Goal: Task Accomplishment & Management: Use online tool/utility

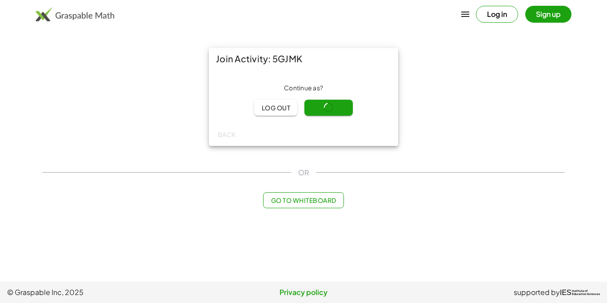
click at [381, 242] on main "Join Activity: 5GJMK Continue as ? Log out Continue Back OR Go to Whiteboard" at bounding box center [303, 140] width 607 height 281
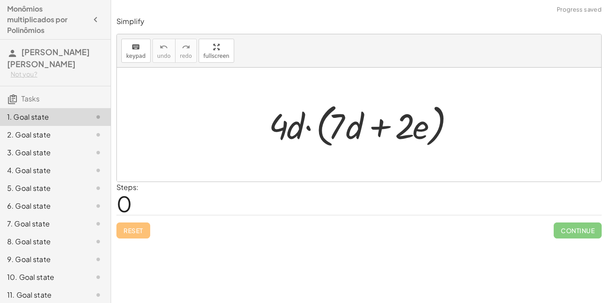
click at [558, 146] on div at bounding box center [359, 125] width 484 height 114
click at [380, 85] on div at bounding box center [359, 125] width 484 height 114
click at [46, 131] on div "2. Goal state" at bounding box center [55, 135] width 111 height 18
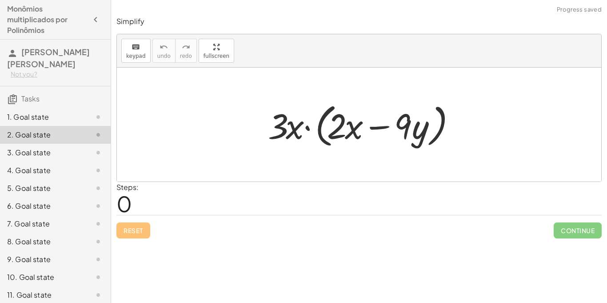
click at [44, 147] on div "3. Goal state" at bounding box center [43, 152] width 72 height 11
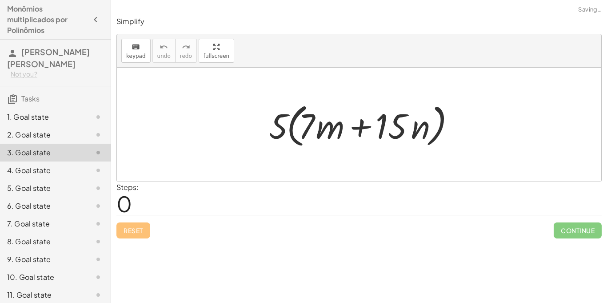
click at [33, 108] on div "1. Goal state" at bounding box center [55, 117] width 111 height 18
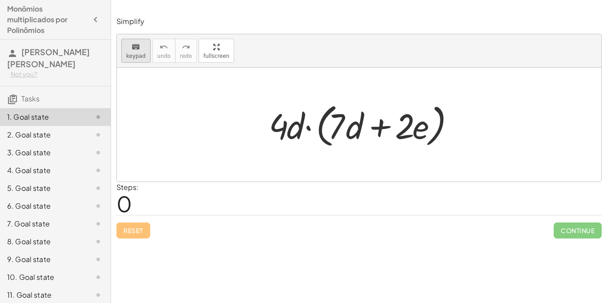
click at [130, 44] on div "keyboard" at bounding box center [136, 46] width 20 height 11
click at [95, 24] on icon "button" at bounding box center [95, 19] width 11 height 11
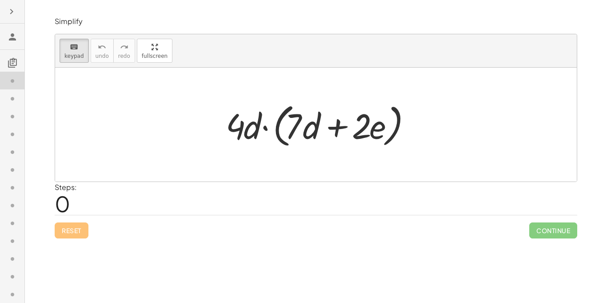
click at [266, 128] on div at bounding box center [319, 124] width 196 height 51
click at [68, 59] on span "keypad" at bounding box center [74, 56] width 20 height 6
click at [315, 166] on div at bounding box center [316, 125] width 522 height 114
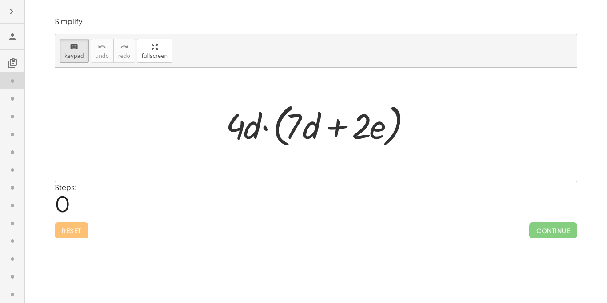
click at [312, 125] on div "· 4 · d · ( + · 7 · d + · 2 · e )" at bounding box center [312, 125] width 0 height 0
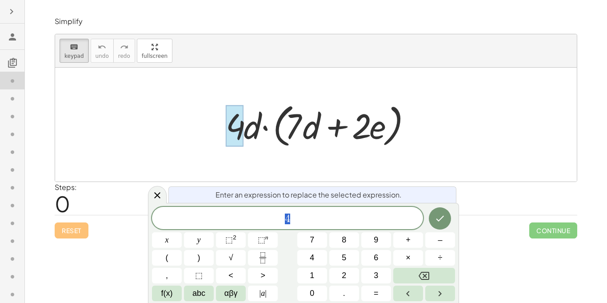
scroll to position [1, 0]
click at [435, 214] on icon "Done" at bounding box center [440, 218] width 11 height 11
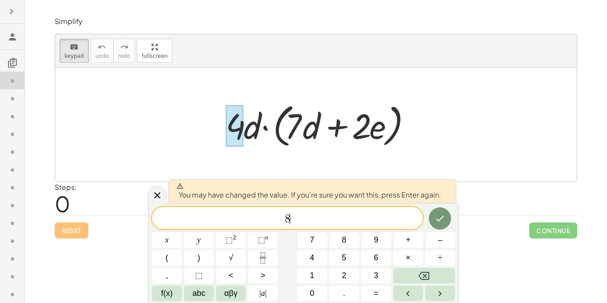
click at [446, 90] on div at bounding box center [316, 125] width 522 height 114
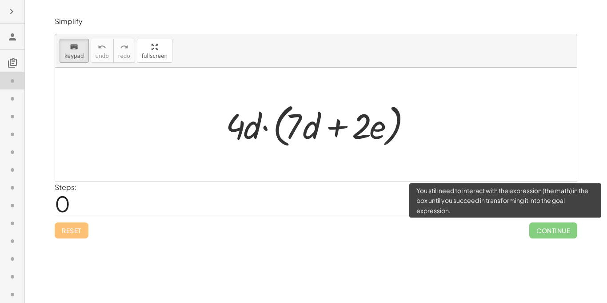
click at [534, 235] on span "Continue" at bounding box center [553, 230] width 48 height 16
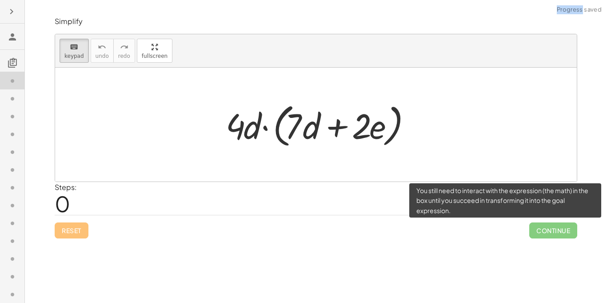
click at [534, 235] on span "Continue" at bounding box center [553, 230] width 48 height 16
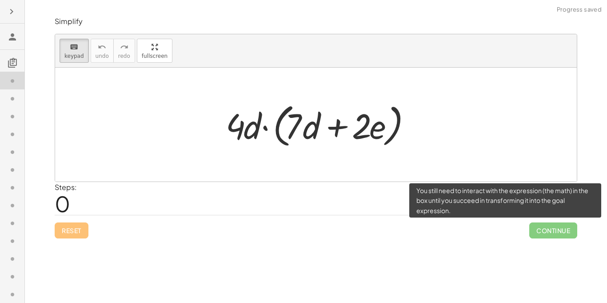
click at [534, 235] on span "Continue" at bounding box center [553, 230] width 48 height 16
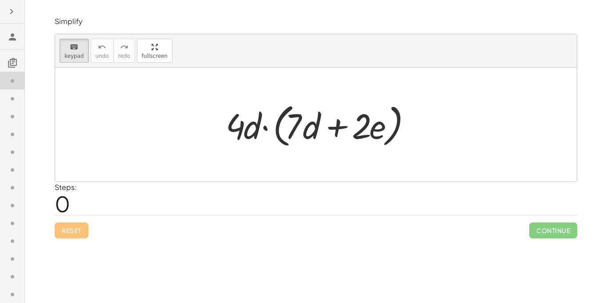
click at [73, 224] on div "Reset Continue" at bounding box center [316, 227] width 523 height 24
click at [250, 113] on div at bounding box center [319, 124] width 196 height 51
click at [75, 45] on icon "keyboard" at bounding box center [74, 47] width 8 height 11
click at [248, 128] on div at bounding box center [319, 124] width 196 height 51
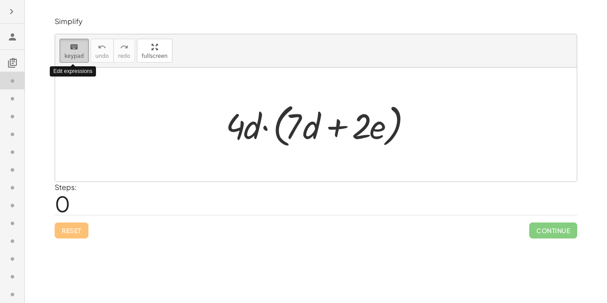
click at [76, 46] on icon "keyboard" at bounding box center [74, 47] width 8 height 11
drag, startPoint x: 76, startPoint y: 45, endPoint x: 103, endPoint y: 154, distance: 112.1
click at [103, 154] on div "keyboard keypad undo undo redo redo fullscreen · 4 · d · ( + · 7 · d + · 2 · e …" at bounding box center [316, 107] width 522 height 147
click at [103, 152] on div at bounding box center [316, 125] width 522 height 114
drag, startPoint x: 103, startPoint y: 152, endPoint x: 262, endPoint y: 139, distance: 159.3
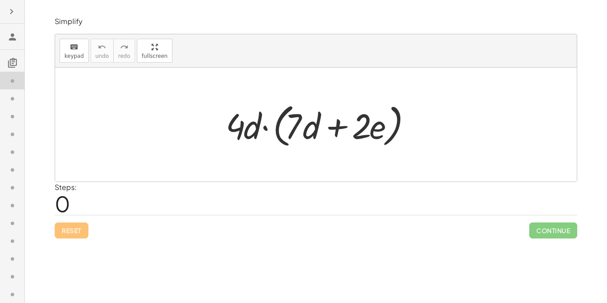
click at [262, 139] on div "· 4 · d · ( + · 7 · d + · 2 · e )" at bounding box center [316, 125] width 522 height 114
click at [262, 137] on div at bounding box center [319, 124] width 196 height 51
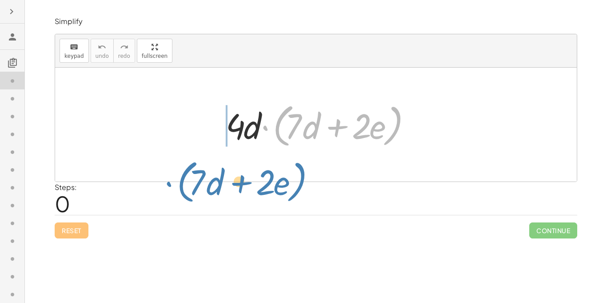
drag, startPoint x: 262, startPoint y: 137, endPoint x: 157, endPoint y: 205, distance: 124.4
click at [157, 205] on div "Simplify keyboard keypad undo undo redo redo fullscreen · ( + · 7 · d + · 2 · e…" at bounding box center [315, 127] width 533 height 232
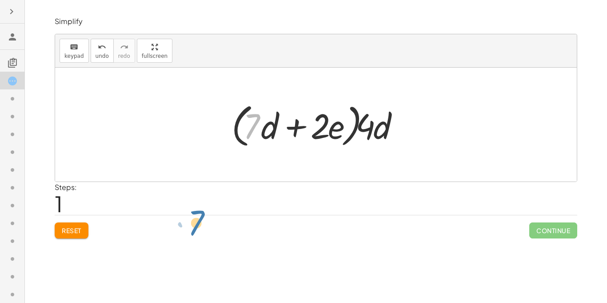
drag, startPoint x: 252, startPoint y: 121, endPoint x: 159, endPoint y: 168, distance: 104.3
click at [159, 168] on div "· 4 · d · ( + · 7 · d + · 2 · e ) · 7 · 4 · d · ( + · 7 · d + · 2 · e )" at bounding box center [316, 125] width 522 height 114
drag, startPoint x: 314, startPoint y: 124, endPoint x: 392, endPoint y: 168, distance: 90.0
click at [392, 168] on div "· 4 · d · ( + · 7 · d + · 2 · e ) · 2 · 4 · d · ( + · 7 · d + · 2 · e )" at bounding box center [316, 125] width 522 height 114
click at [70, 239] on div "Simplify keyboard keypad undo undo redo redo fullscreen · 4 · d · ( + · 7 · d +…" at bounding box center [315, 127] width 533 height 232
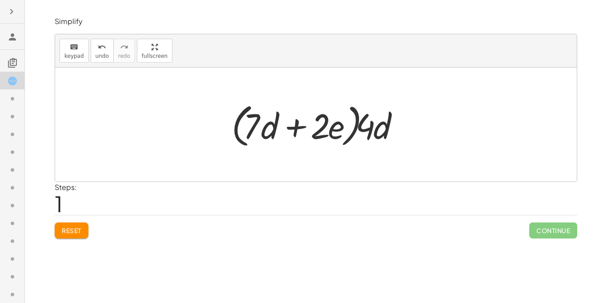
click at [70, 233] on span "Reset" at bounding box center [72, 230] width 20 height 8
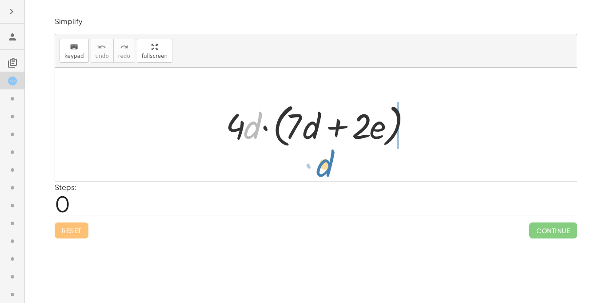
drag, startPoint x: 259, startPoint y: 127, endPoint x: 331, endPoint y: 159, distance: 78.6
click at [331, 159] on div "· d · 4 · d · ( + · 7 · d + · 2 · e )" at bounding box center [316, 125] width 522 height 114
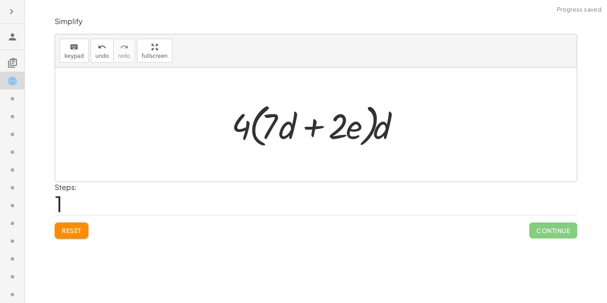
click at [78, 227] on span "Reset" at bounding box center [72, 230] width 20 height 8
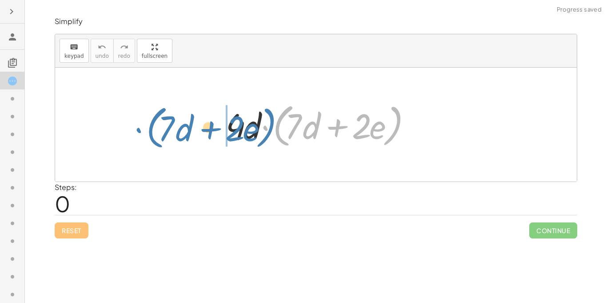
drag, startPoint x: 278, startPoint y: 133, endPoint x: 94, endPoint y: 136, distance: 184.0
click at [94, 136] on div "· ( + · 7 · d + · 2 · e ) · 4 · d · ( + · 7 · d + · 2 · e )" at bounding box center [316, 125] width 522 height 114
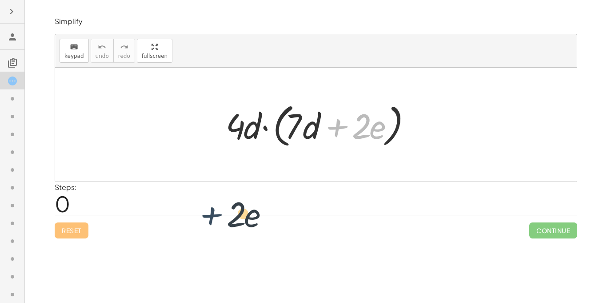
drag, startPoint x: 335, startPoint y: 132, endPoint x: 185, endPoint y: 214, distance: 171.1
click at [185, 214] on div "Simplify keyboard keypad undo undo redo redo fullscreen + · 2 · e · 4 · d · ( +…" at bounding box center [315, 127] width 533 height 232
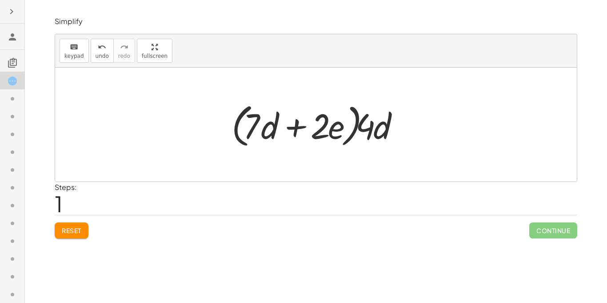
click at [384, 278] on div "Simplify keyboard keypad undo undo redo redo fullscreen · 4 · d · ( + · 7 · d +…" at bounding box center [316, 151] width 582 height 303
click at [66, 234] on span "Reset" at bounding box center [72, 230] width 20 height 8
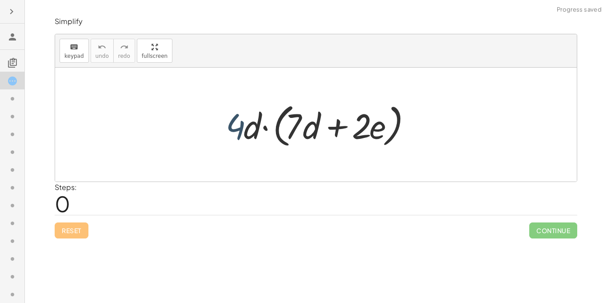
click at [234, 124] on div at bounding box center [319, 124] width 196 height 51
drag, startPoint x: 234, startPoint y: 122, endPoint x: 238, endPoint y: 124, distance: 4.6
click at [238, 124] on div at bounding box center [319, 124] width 196 height 51
click at [7, 65] on icon at bounding box center [12, 62] width 11 height 11
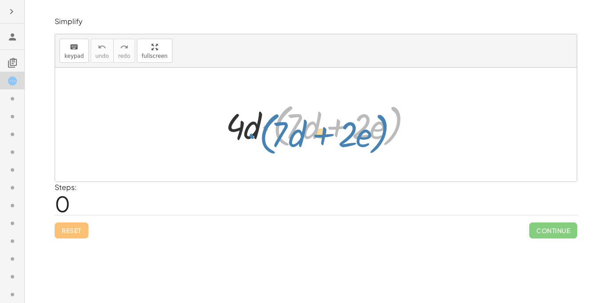
drag, startPoint x: 284, startPoint y: 144, endPoint x: 400, endPoint y: 125, distance: 116.7
click at [400, 125] on div at bounding box center [319, 124] width 196 height 51
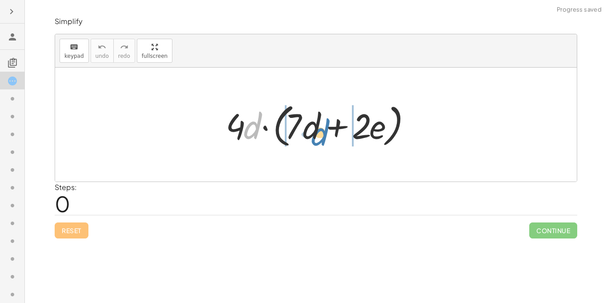
drag, startPoint x: 259, startPoint y: 128, endPoint x: 327, endPoint y: 134, distance: 68.3
click at [327, 134] on div at bounding box center [319, 124] width 196 height 51
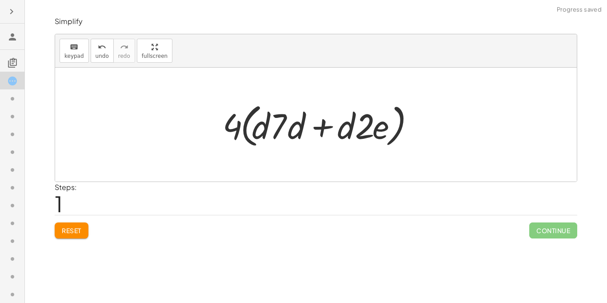
click at [71, 226] on span "Reset" at bounding box center [72, 230] width 20 height 8
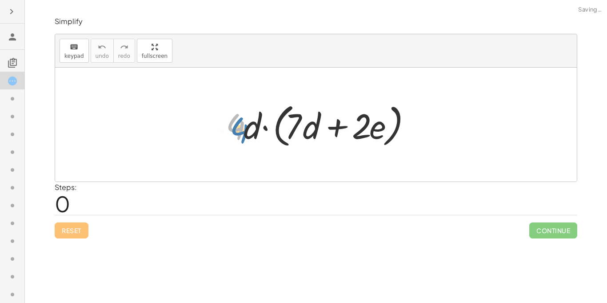
drag, startPoint x: 228, startPoint y: 128, endPoint x: 233, endPoint y: 132, distance: 6.7
click at [233, 132] on div at bounding box center [319, 124] width 196 height 51
drag, startPoint x: 233, startPoint y: 132, endPoint x: 296, endPoint y: 134, distance: 62.7
click at [296, 134] on div at bounding box center [319, 124] width 196 height 51
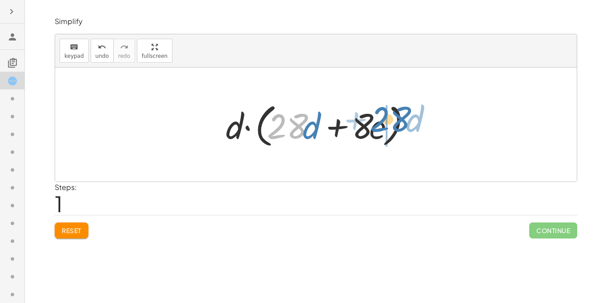
drag, startPoint x: 289, startPoint y: 136, endPoint x: 391, endPoint y: 130, distance: 101.5
click at [391, 130] on div at bounding box center [319, 124] width 196 height 51
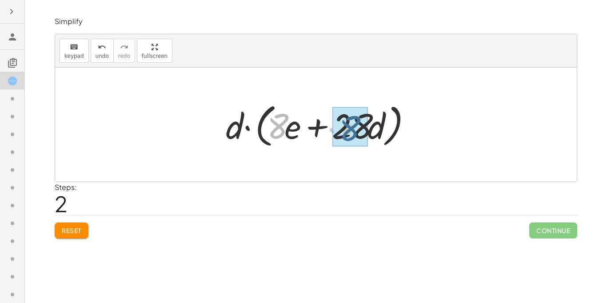
drag, startPoint x: 270, startPoint y: 136, endPoint x: 343, endPoint y: 139, distance: 72.5
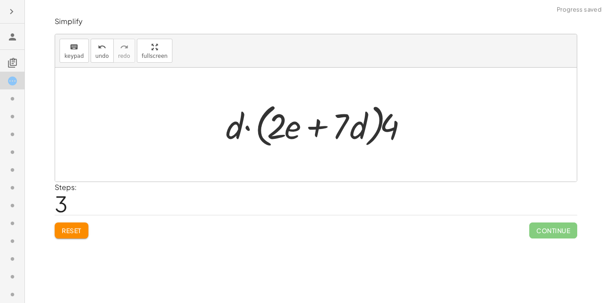
click at [404, 147] on div at bounding box center [319, 124] width 196 height 51
drag, startPoint x: 391, startPoint y: 130, endPoint x: 362, endPoint y: 129, distance: 28.9
click at [362, 129] on div at bounding box center [319, 124] width 196 height 51
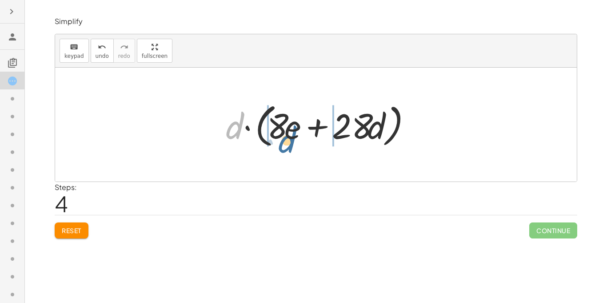
drag, startPoint x: 230, startPoint y: 132, endPoint x: 282, endPoint y: 144, distance: 53.7
click at [282, 144] on div at bounding box center [319, 124] width 196 height 51
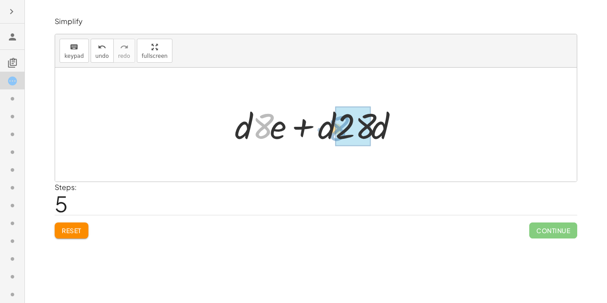
drag, startPoint x: 269, startPoint y: 120, endPoint x: 345, endPoint y: 123, distance: 76.0
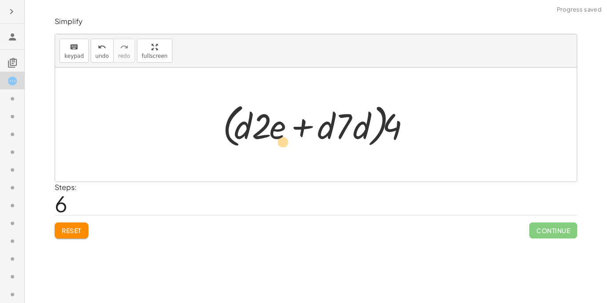
drag, startPoint x: 344, startPoint y: 122, endPoint x: 270, endPoint y: 138, distance: 75.9
click at [270, 138] on div at bounding box center [319, 124] width 202 height 51
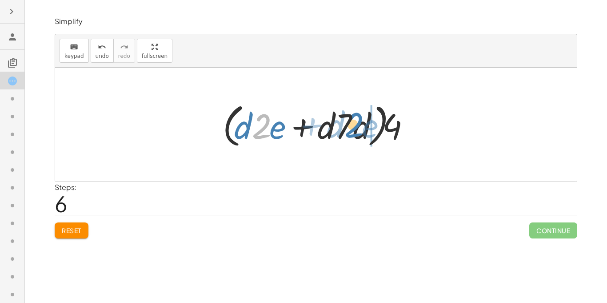
drag, startPoint x: 260, startPoint y: 136, endPoint x: 353, endPoint y: 134, distance: 93.3
click at [353, 134] on div at bounding box center [319, 124] width 202 height 51
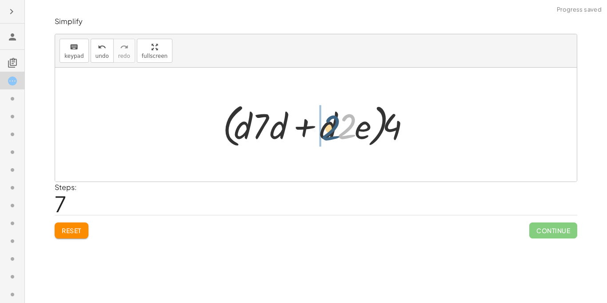
drag, startPoint x: 352, startPoint y: 134, endPoint x: 272, endPoint y: 138, distance: 80.5
click at [272, 138] on div at bounding box center [319, 124] width 202 height 51
click at [62, 227] on span "Reset" at bounding box center [72, 230] width 20 height 8
click at [62, 227] on div "Reset Continue" at bounding box center [316, 227] width 523 height 24
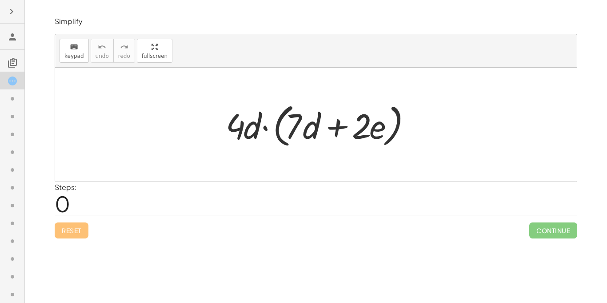
click at [77, 223] on div "Reset Continue" at bounding box center [316, 227] width 523 height 24
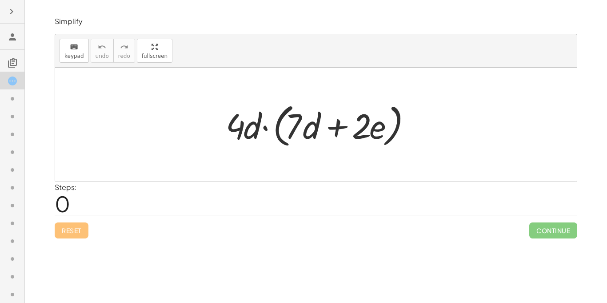
click at [77, 223] on div "Reset Continue" at bounding box center [316, 227] width 523 height 24
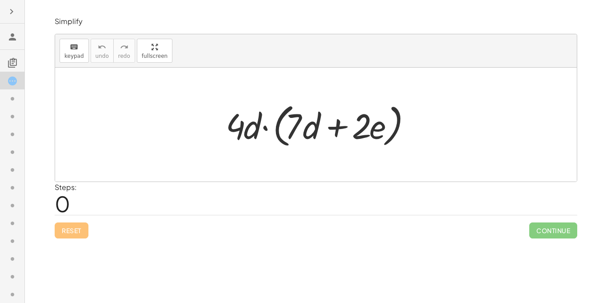
click at [77, 223] on div "Reset Continue" at bounding box center [316, 227] width 523 height 24
drag, startPoint x: 226, startPoint y: 147, endPoint x: 255, endPoint y: 157, distance: 30.6
click at [255, 157] on div "· 4 · 4 · d · ( + · 7 · d + · 2 · e )" at bounding box center [316, 125] width 522 height 114
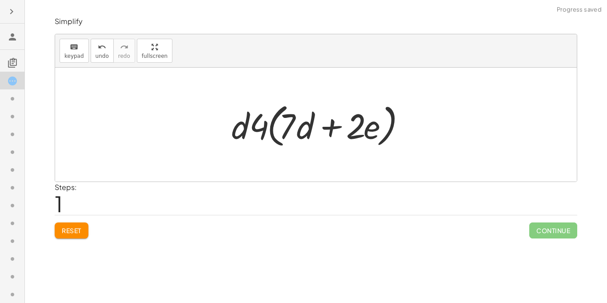
click at [62, 227] on span "Reset" at bounding box center [72, 230] width 20 height 8
